Goal: Information Seeking & Learning: Compare options

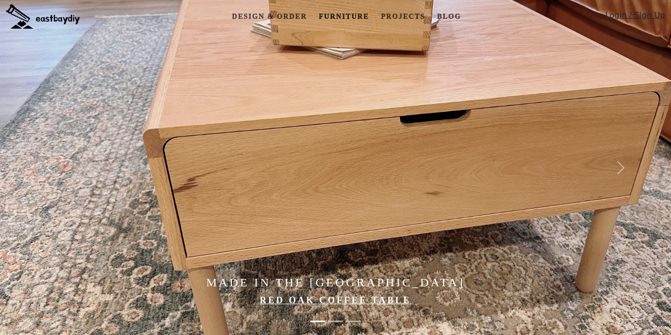
click at [339, 18] on link "Furniture" at bounding box center [344, 16] width 58 height 18
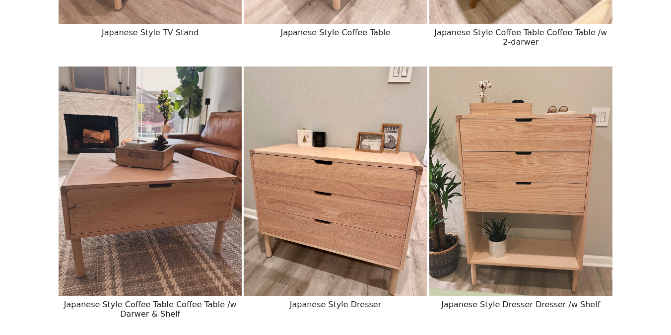
scroll to position [781, 0]
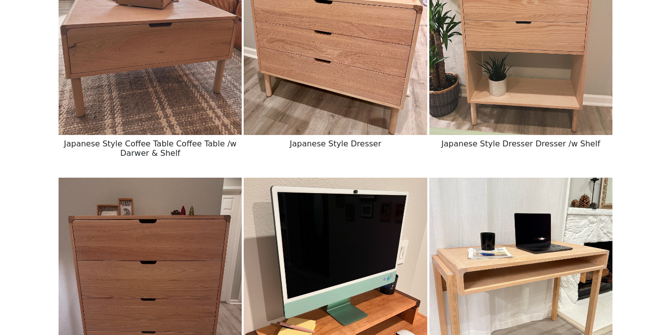
click at [473, 120] on img at bounding box center [520, 20] width 183 height 229
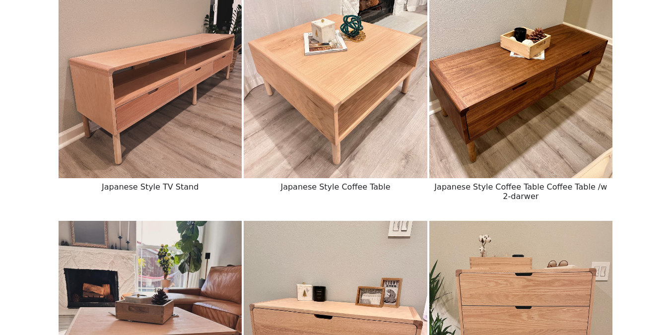
scroll to position [455, 0]
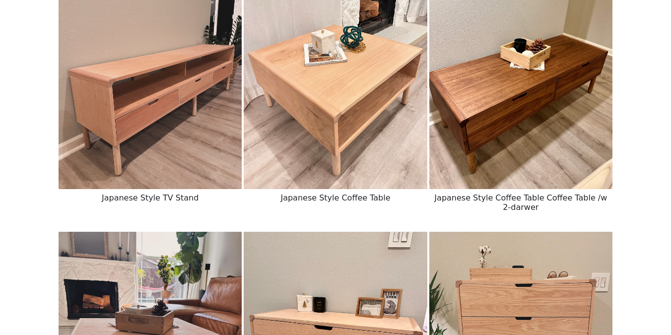
click at [172, 114] on img at bounding box center [150, 74] width 183 height 229
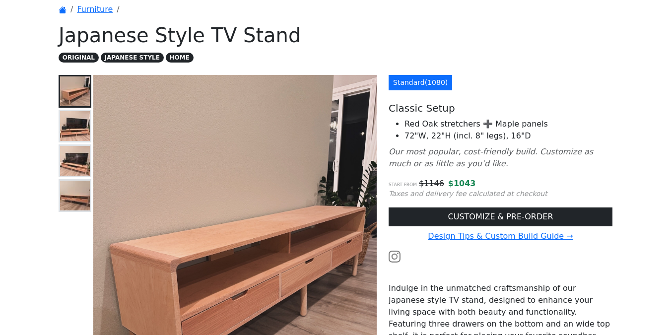
scroll to position [86, 0]
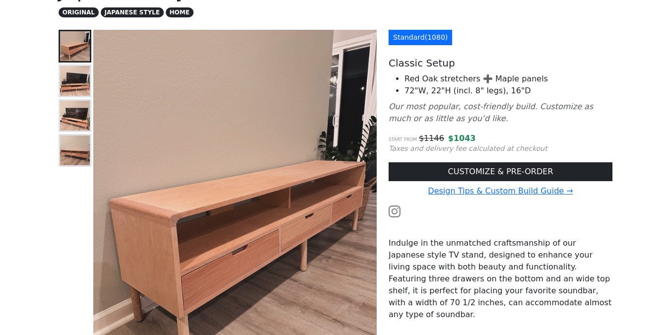
scroll to position [90, 0]
